Goal: Task Accomplishment & Management: Manage account settings

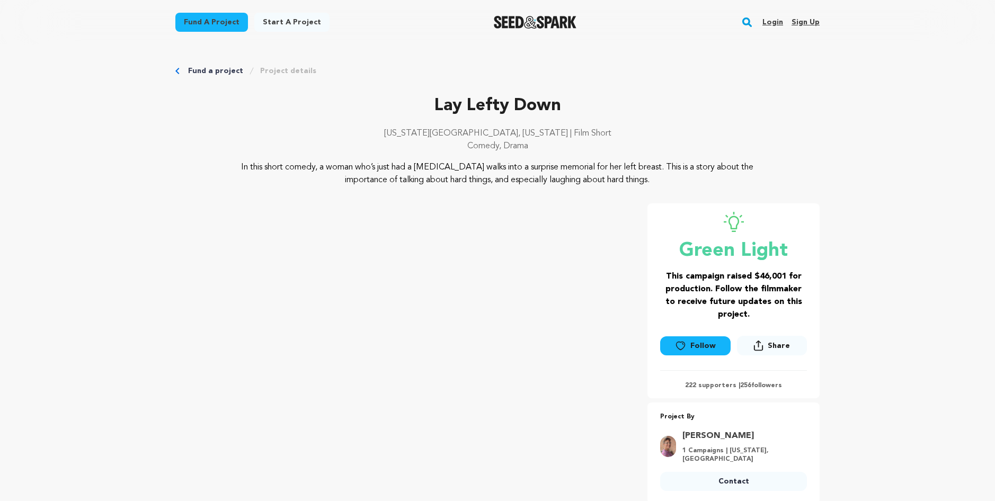
click at [766, 20] on link "Login" at bounding box center [772, 22] width 21 height 17
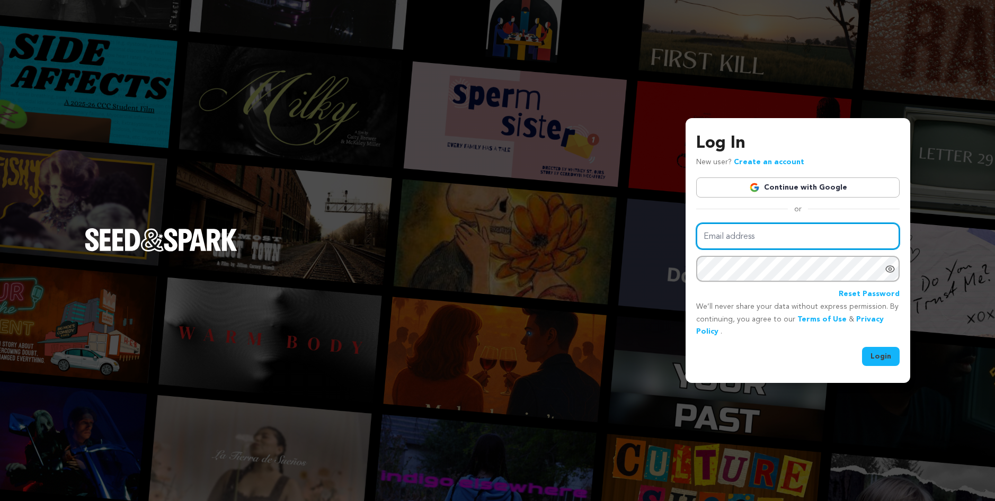
type input "travenrice@mac.com"
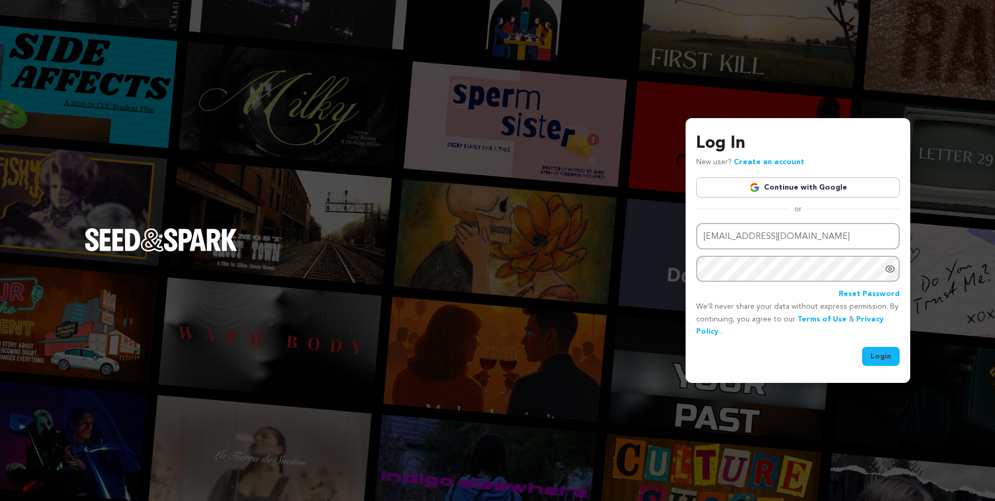
click at [885, 358] on button "Login" at bounding box center [881, 356] width 38 height 19
